Goal: Find specific page/section: Find specific page/section

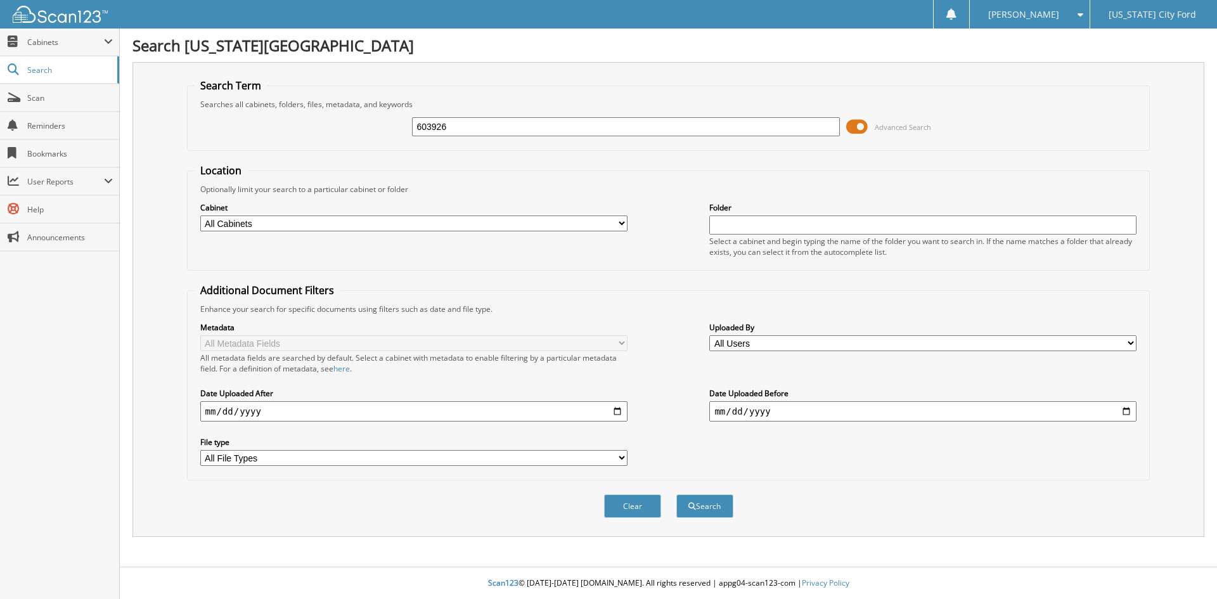
type input "603926"
click at [676, 494] on button "Search" at bounding box center [704, 505] width 57 height 23
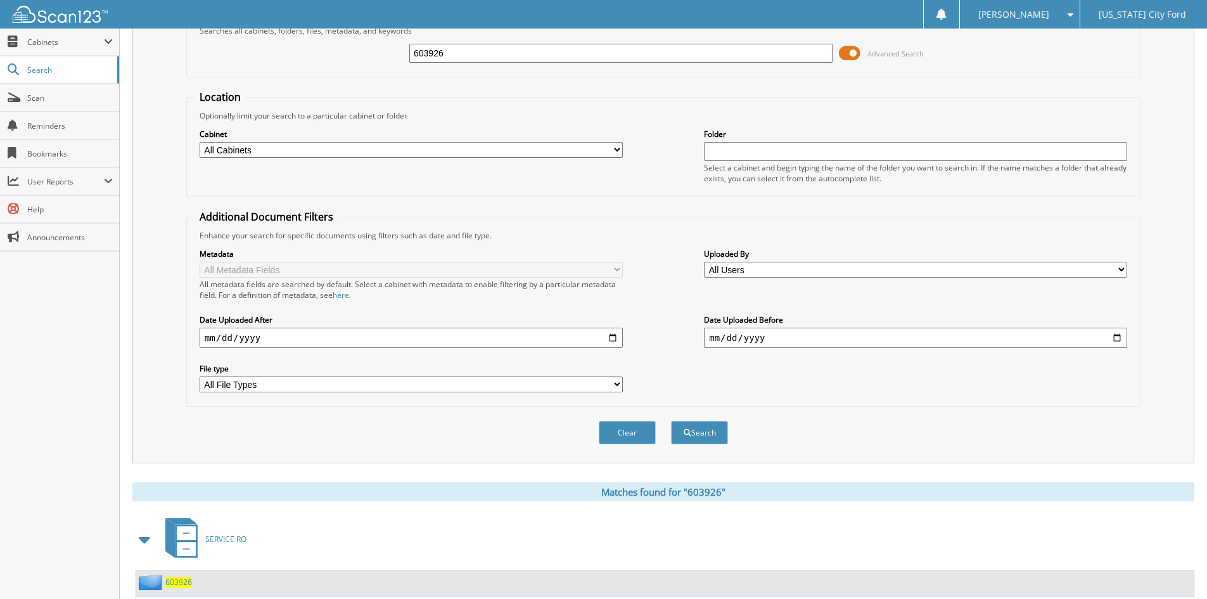
scroll to position [159, 0]
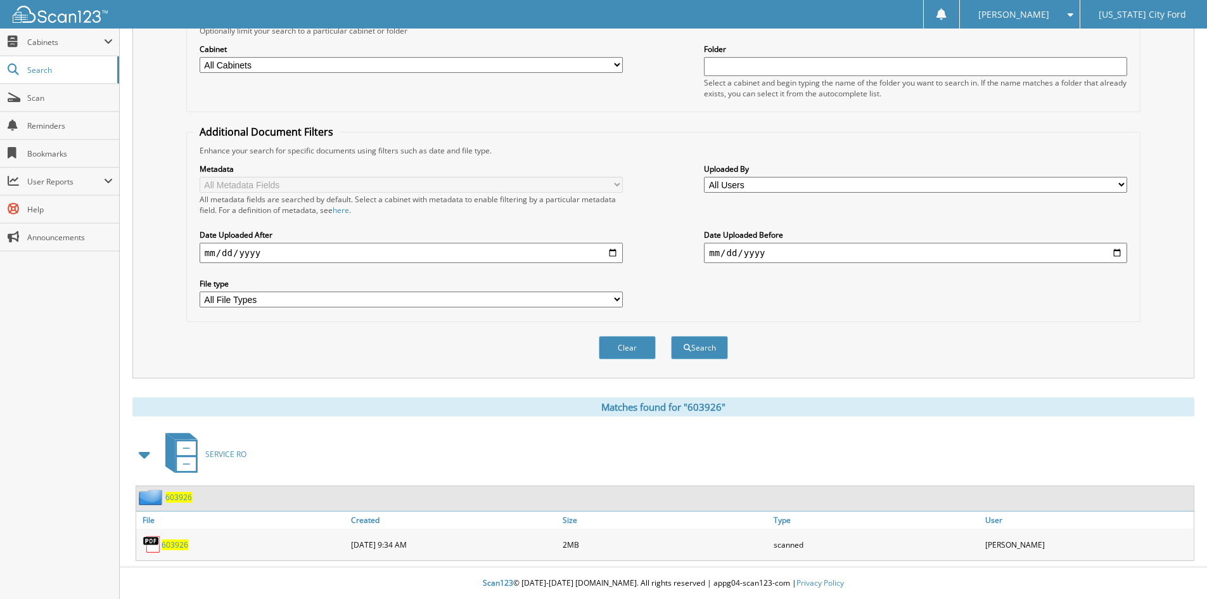
click at [178, 537] on div "603926" at bounding box center [242, 544] width 212 height 25
click at [176, 541] on span "603926" at bounding box center [175, 544] width 27 height 11
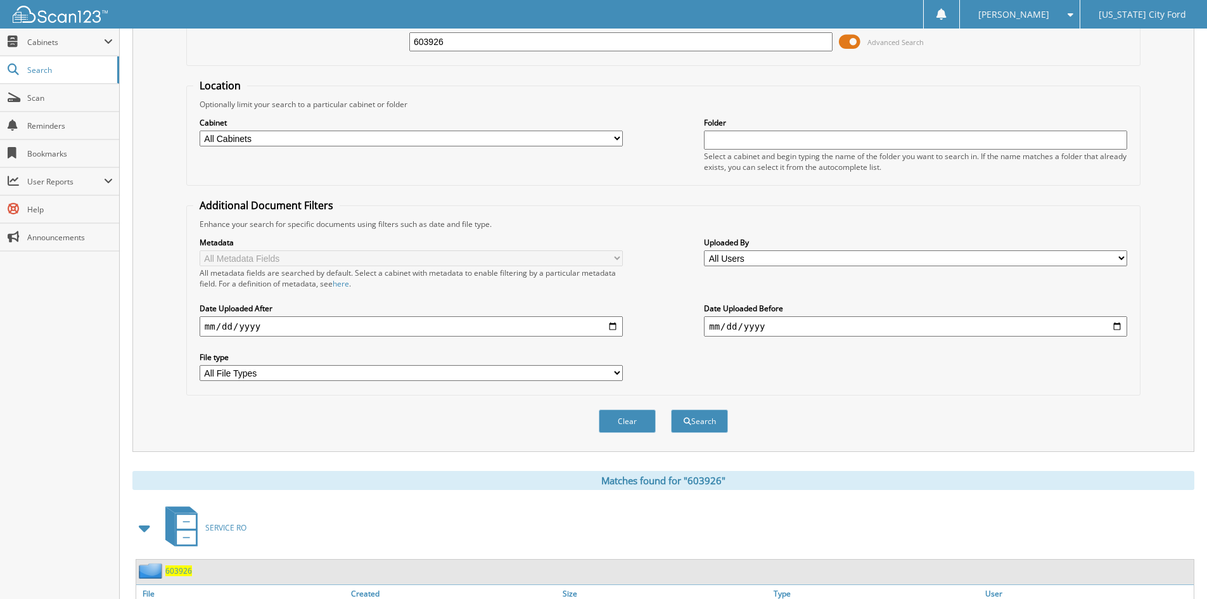
scroll to position [0, 0]
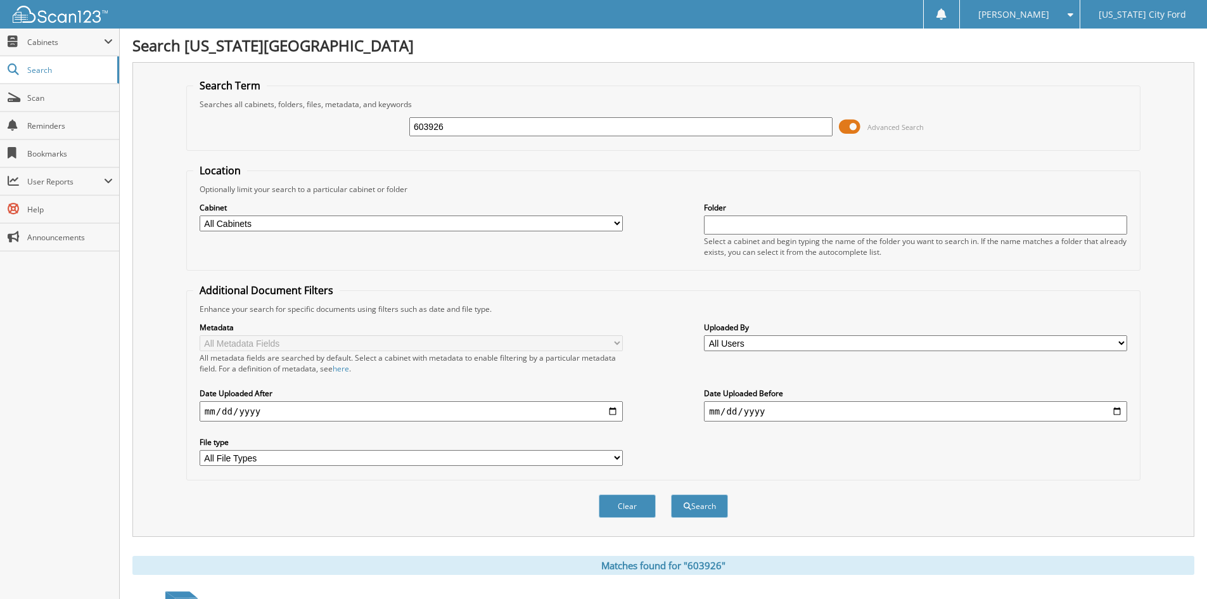
drag, startPoint x: 455, startPoint y: 129, endPoint x: 158, endPoint y: 110, distance: 297.9
click at [158, 110] on div "Search Term Searches all cabinets, folders, files, metadata, and keywords 60392…" at bounding box center [663, 299] width 1062 height 475
type input "602236"
click at [671, 494] on button "Search" at bounding box center [699, 505] width 57 height 23
drag, startPoint x: 505, startPoint y: 126, endPoint x: 56, endPoint y: 143, distance: 449.1
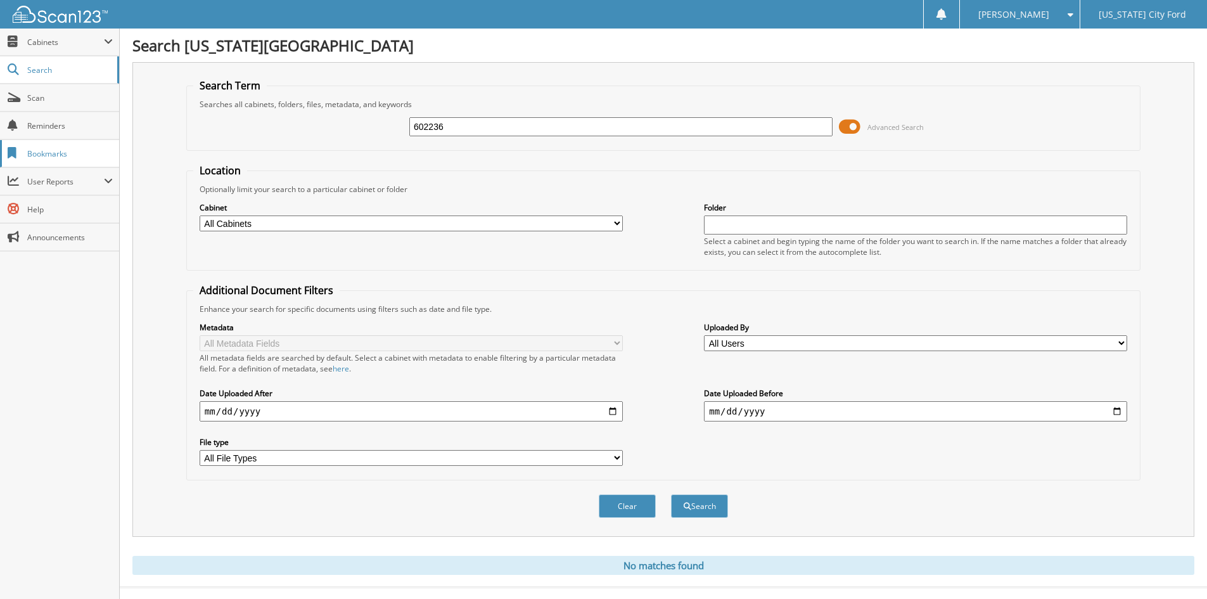
click at [56, 143] on body "erin h. Settings Logout Michigan City Ford Close Cabinets My Company Email Addr…" at bounding box center [603, 309] width 1207 height 619
